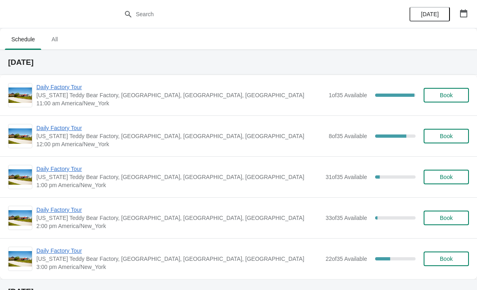
click at [62, 89] on span "Daily Factory Tour" at bounding box center [180, 87] width 288 height 8
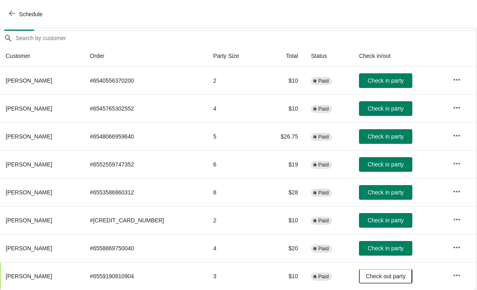
scroll to position [68, 0]
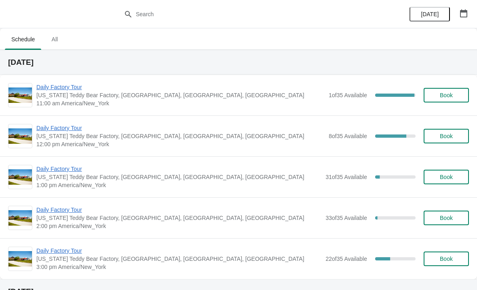
click at [81, 83] on span "Daily Factory Tour" at bounding box center [180, 87] width 288 height 8
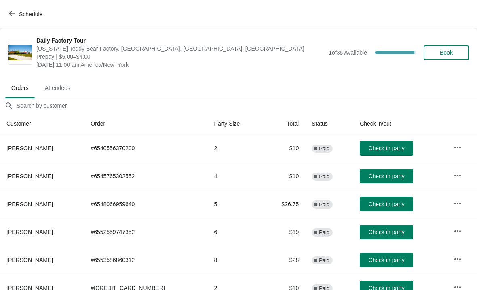
click at [392, 148] on span "Check in party" at bounding box center [387, 148] width 36 height 6
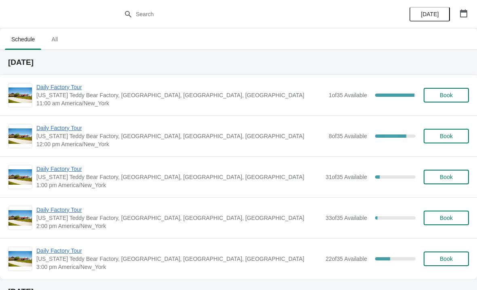
click at [92, 90] on span "Daily Factory Tour" at bounding box center [180, 87] width 288 height 8
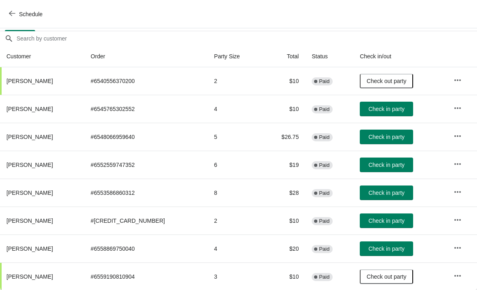
scroll to position [67, 0]
click at [384, 196] on span "Check in party" at bounding box center [387, 192] width 36 height 6
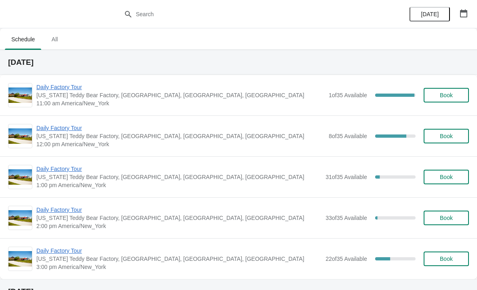
click at [72, 97] on span "[US_STATE] Teddy Bear Factory, [GEOGRAPHIC_DATA], [GEOGRAPHIC_DATA], [GEOGRAPHI…" at bounding box center [180, 95] width 288 height 8
click at [73, 90] on span "Daily Factory Tour" at bounding box center [180, 87] width 288 height 8
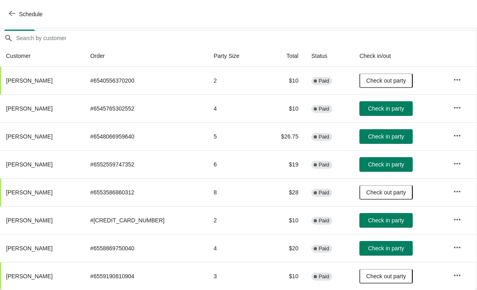
scroll to position [68, 0]
click at [380, 223] on span "Check in party" at bounding box center [386, 220] width 36 height 6
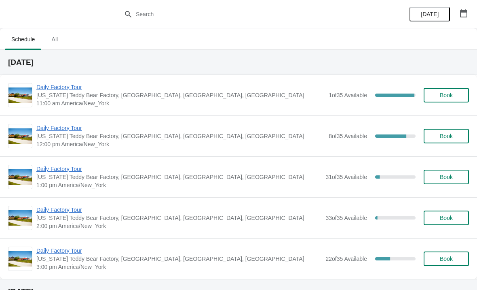
click at [65, 207] on span "Daily Factory Tour" at bounding box center [178, 210] width 285 height 8
click at [66, 88] on span "Daily Factory Tour" at bounding box center [180, 87] width 288 height 8
click at [75, 130] on span "Daily Factory Tour" at bounding box center [180, 128] width 288 height 8
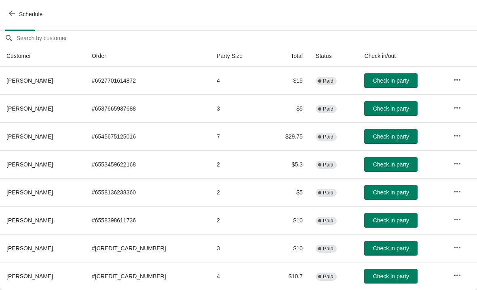
scroll to position [68, 0]
